Goal: Information Seeking & Learning: Learn about a topic

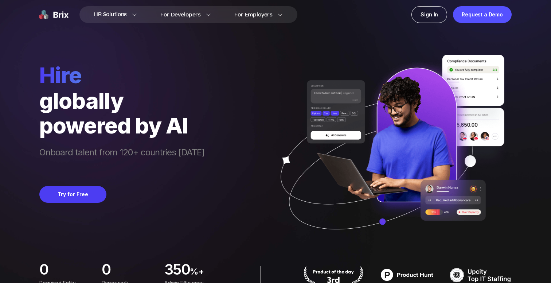
click at [155, 126] on div "powered by AI" at bounding box center [121, 125] width 165 height 25
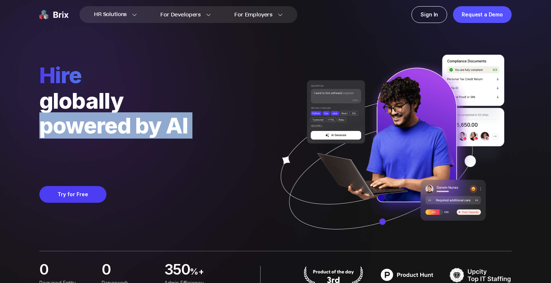
click at [155, 126] on div "powered by AI" at bounding box center [121, 125] width 165 height 25
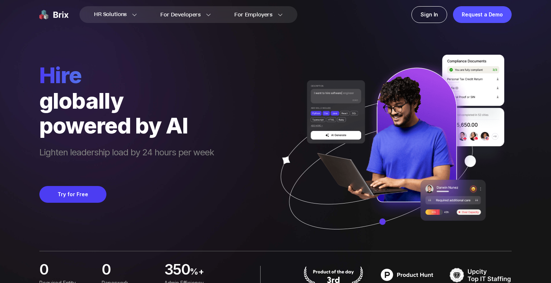
click at [104, 103] on div "globally" at bounding box center [126, 100] width 174 height 25
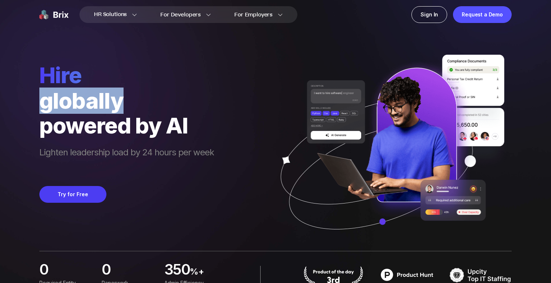
click at [104, 103] on div "globally" at bounding box center [126, 100] width 174 height 25
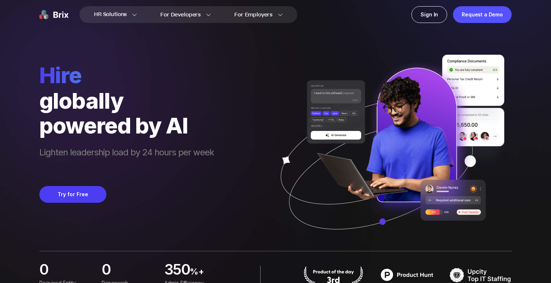
click at [59, 81] on span "hire" at bounding box center [126, 75] width 174 height 26
click at [74, 101] on div "globally" at bounding box center [126, 100] width 174 height 25
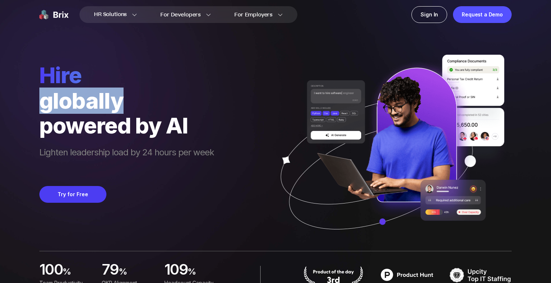
click at [74, 101] on div "globally" at bounding box center [126, 100] width 174 height 25
